Goal: Information Seeking & Learning: Find specific fact

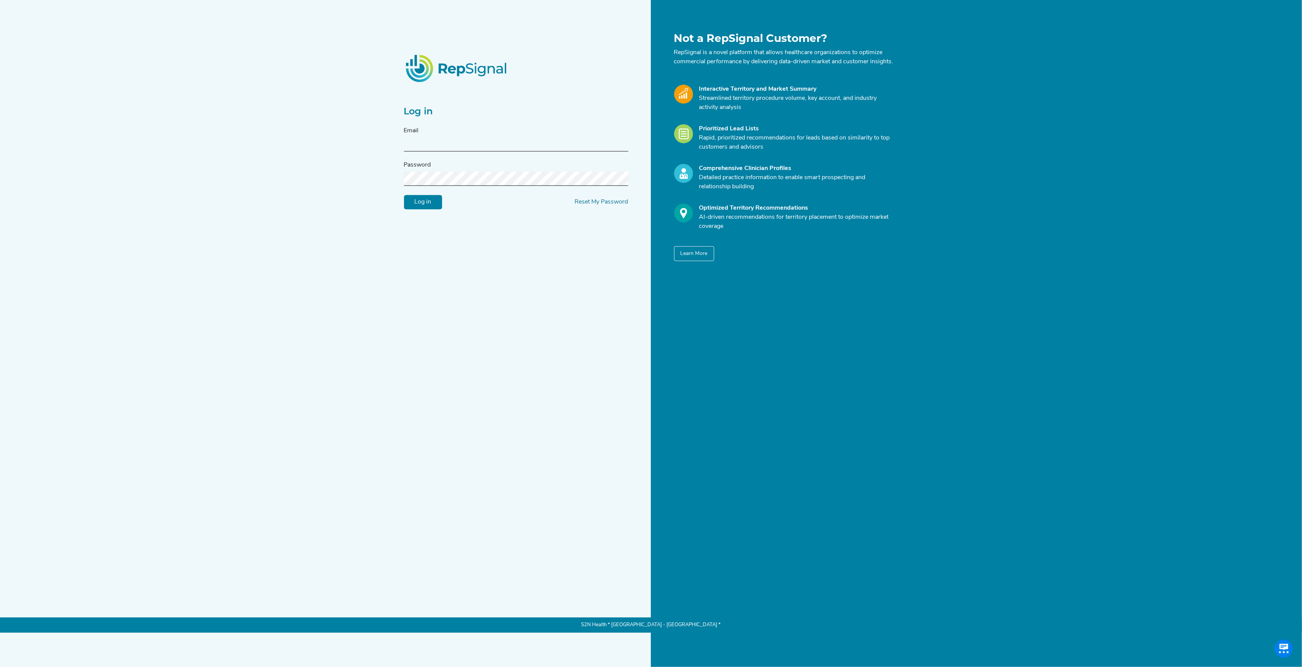
type input "[PERSON_NAME][EMAIL_ADDRESS][DOMAIN_NAME]"
click at [418, 210] on input "Log in" at bounding box center [423, 202] width 38 height 14
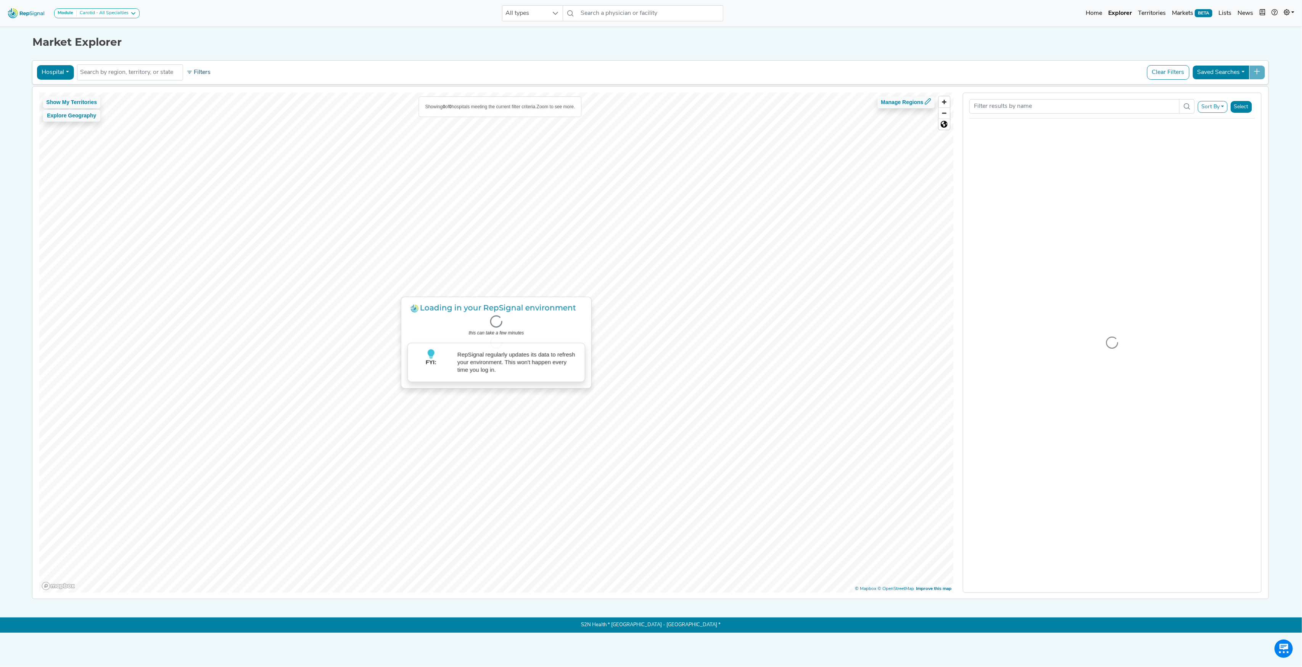
click at [199, 74] on button "Filters" at bounding box center [198, 72] width 28 height 13
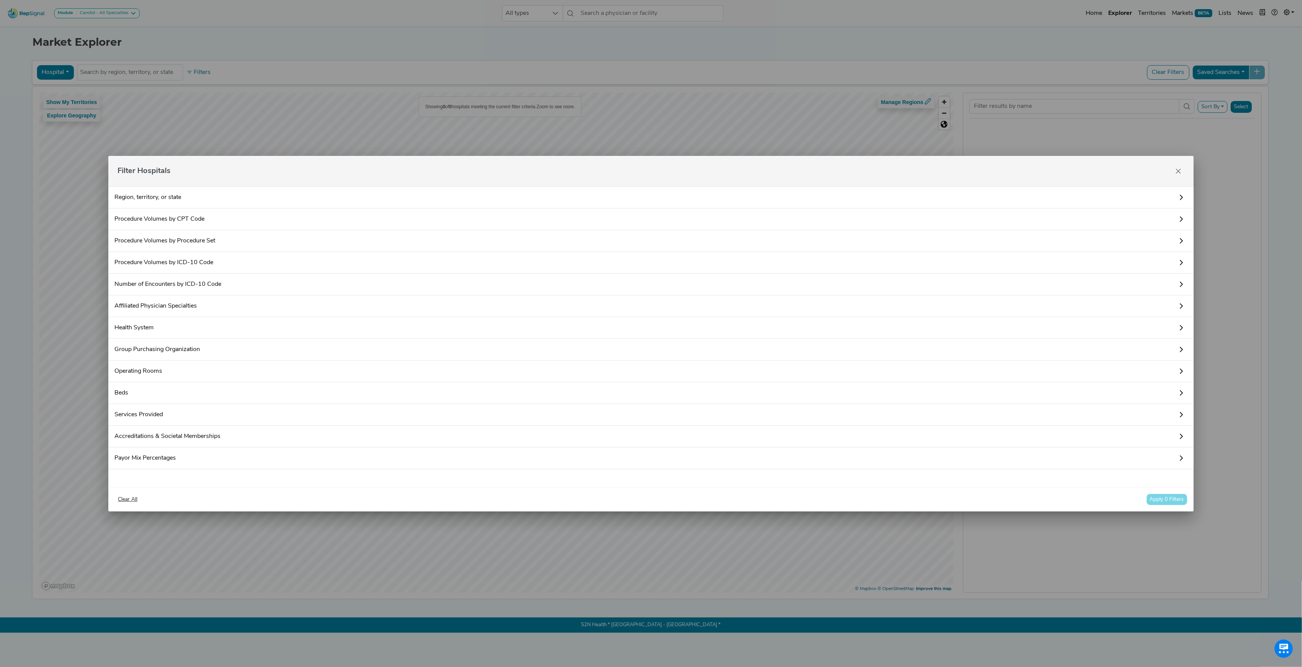
click at [139, 264] on link "Procedure Volumes by ICD-10 Code" at bounding box center [650, 263] width 1085 height 22
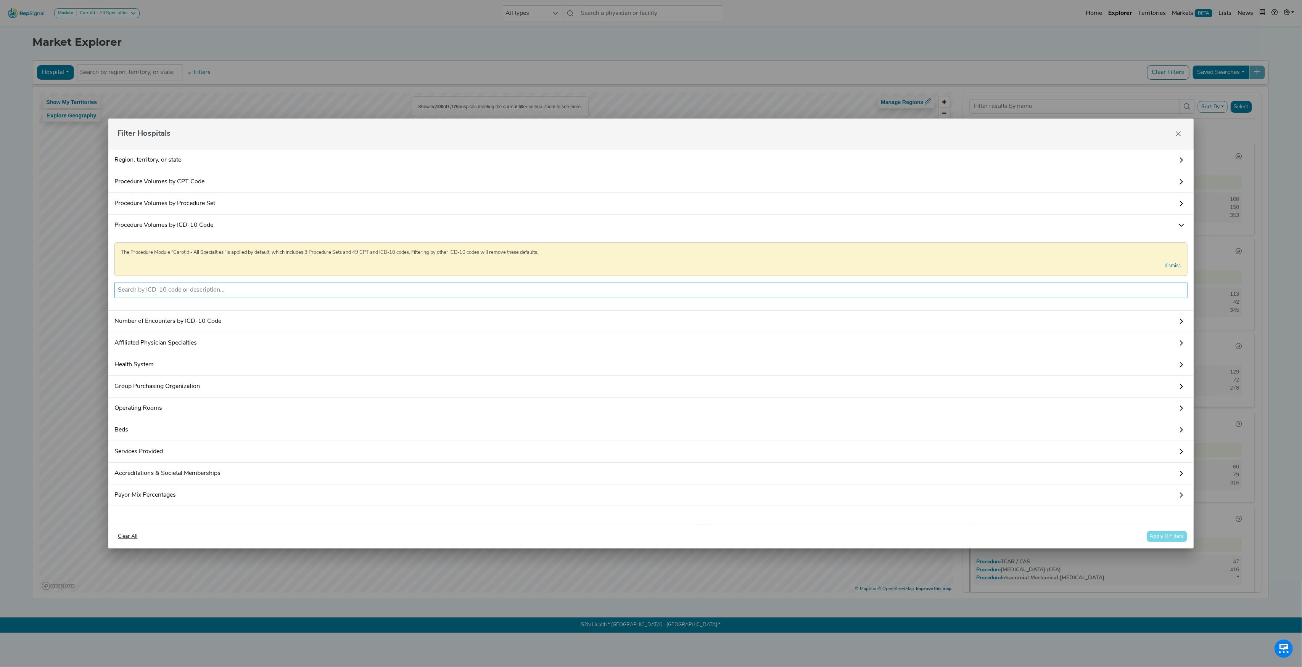
click at [229, 288] on input "text" at bounding box center [651, 290] width 1066 height 9
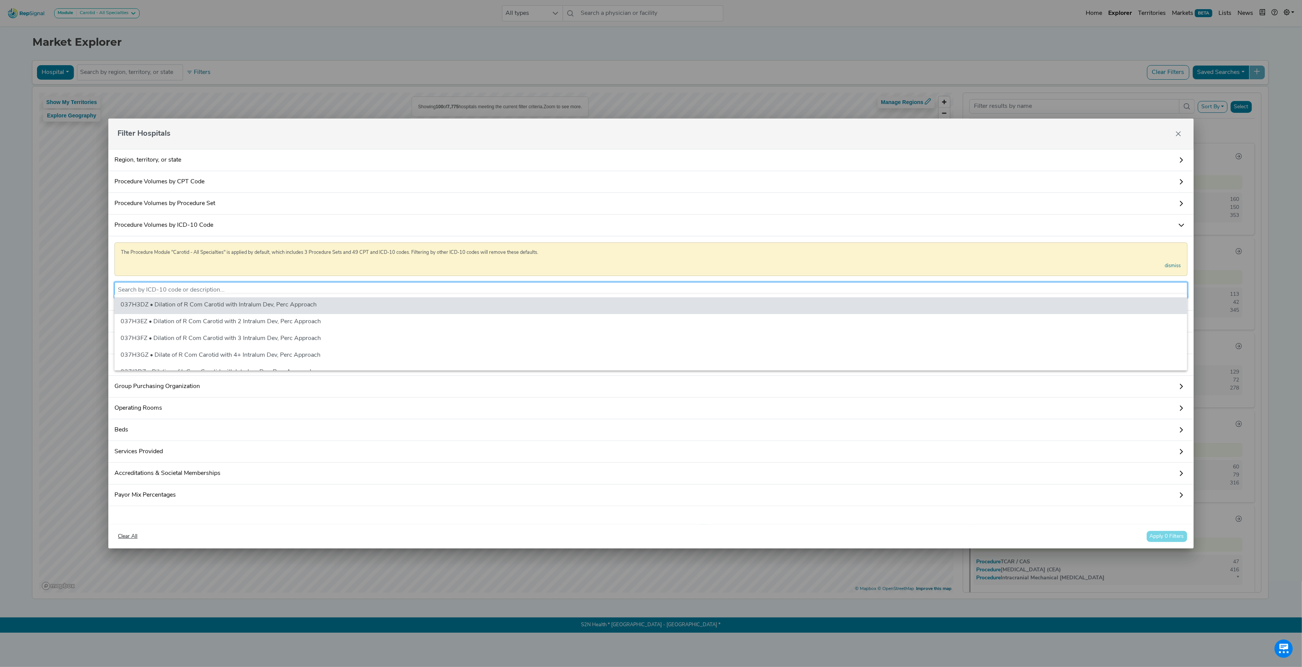
paste input "X28F3VA"
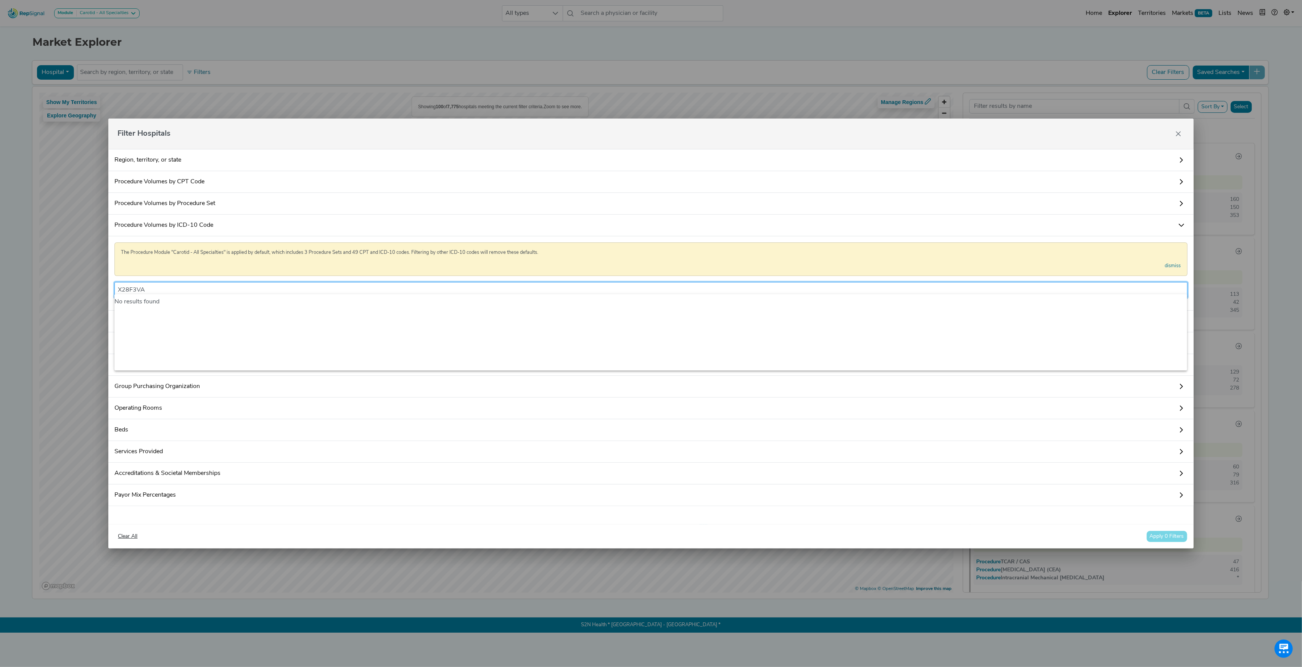
type input "X28F3VA"
click at [195, 221] on link "Procedure Volumes by ICD-10 Code" at bounding box center [650, 226] width 1085 height 22
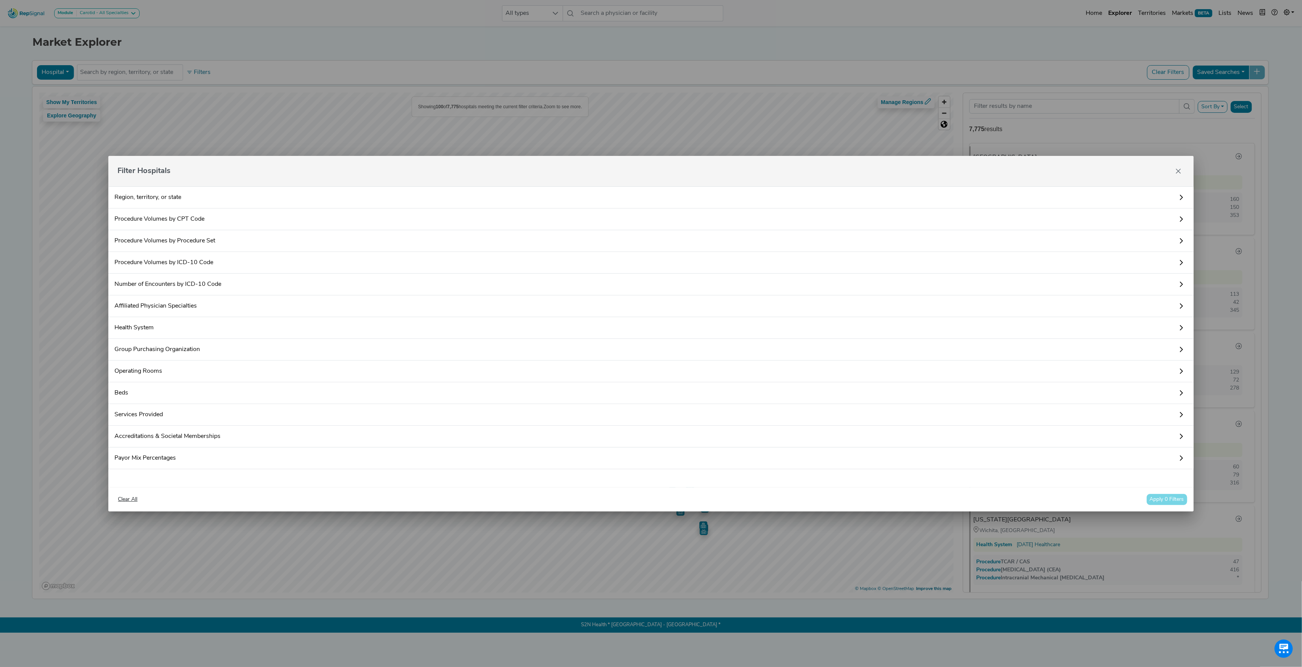
click at [175, 286] on link "Number of Encounters by ICD-10 Code" at bounding box center [650, 285] width 1085 height 22
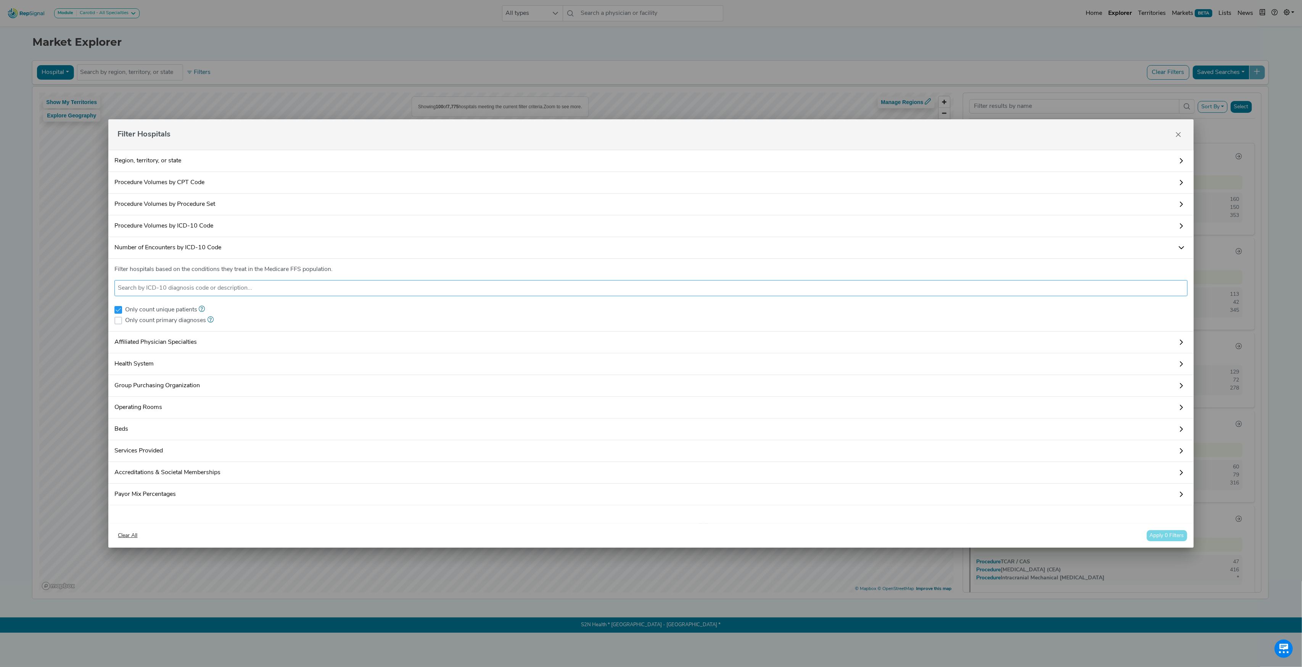
click at [177, 287] on input "text" at bounding box center [651, 288] width 1066 height 9
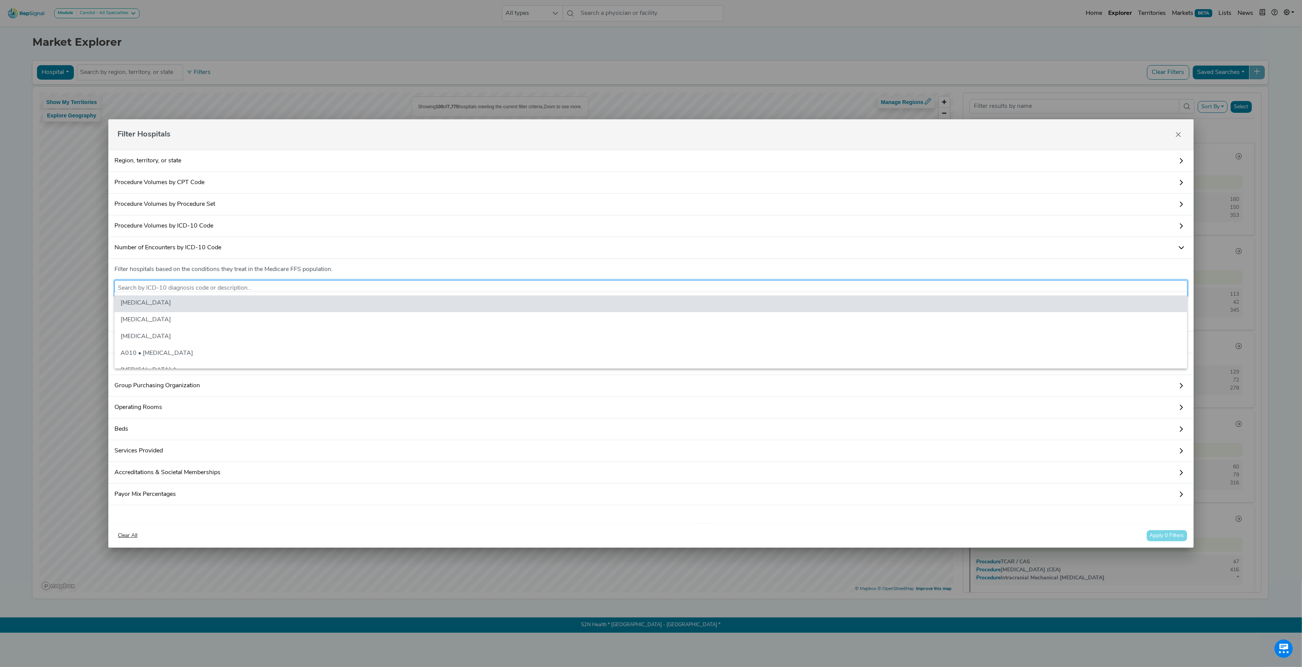
paste input "X28F3VA"
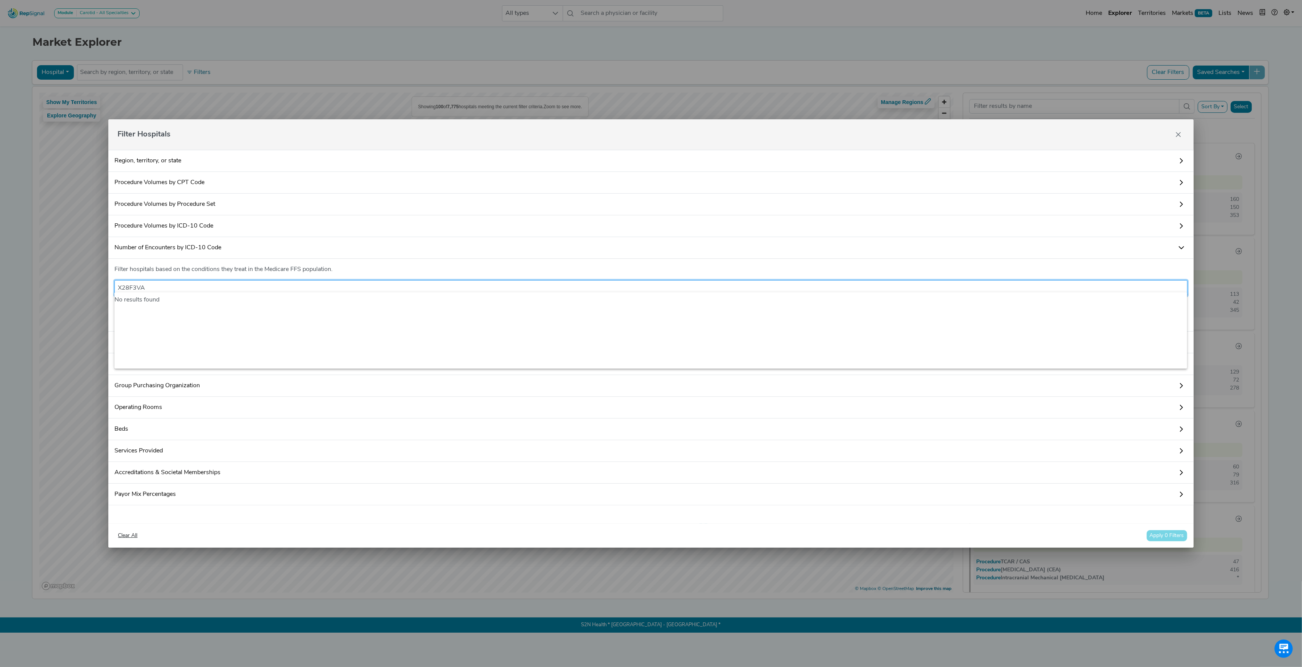
type input "X28F3VA"
click at [1178, 132] on icon "Close" at bounding box center [1178, 135] width 6 height 6
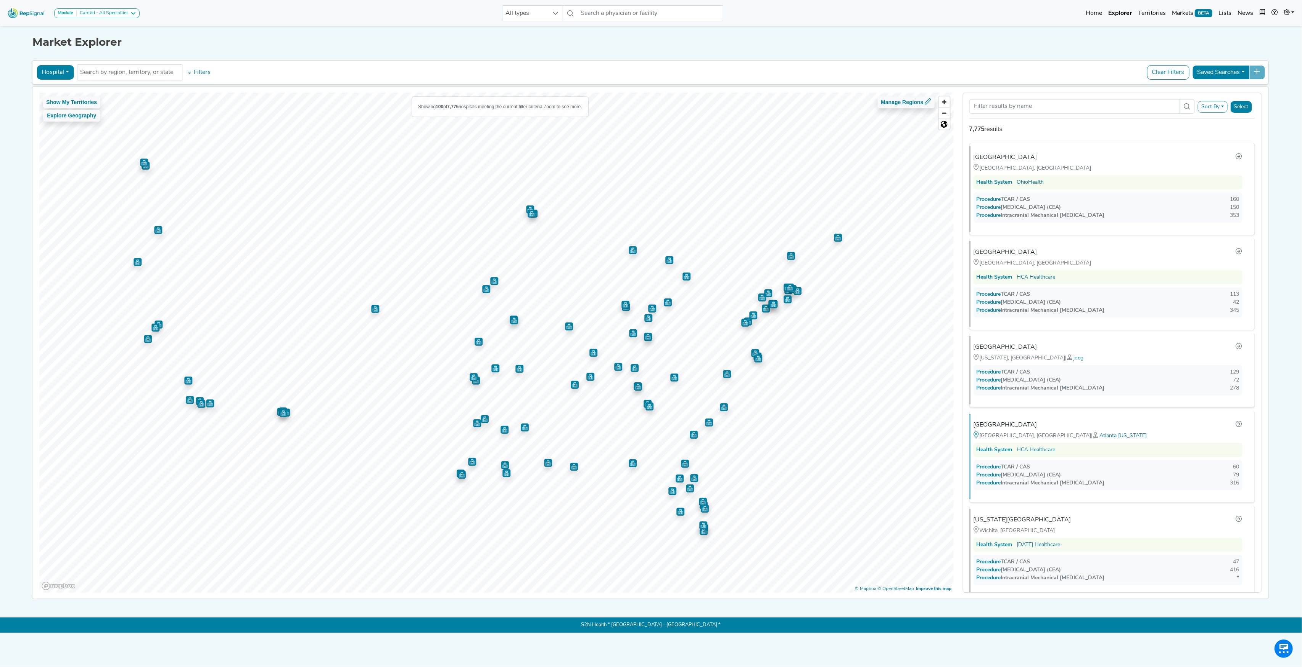
click at [35, 18] on img at bounding box center [26, 13] width 43 height 16
